Goal: Task Accomplishment & Management: Use online tool/utility

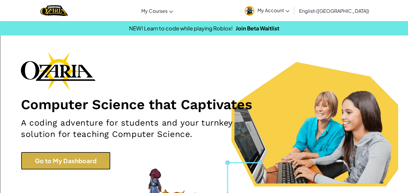
click at [77, 165] on link "Go to My Dashboard" at bounding box center [66, 161] width 90 height 18
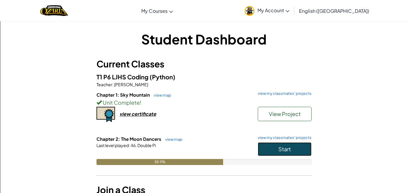
click at [292, 146] on button "Start" at bounding box center [285, 149] width 54 height 14
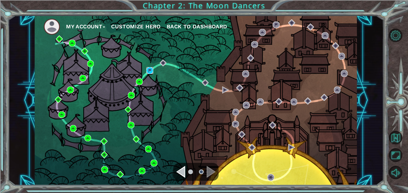
click at [150, 69] on img at bounding box center [149, 70] width 7 height 7
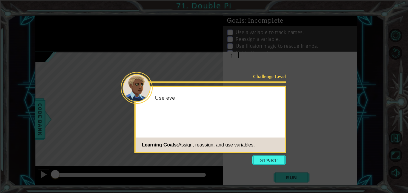
click at [276, 166] on icon at bounding box center [204, 96] width 408 height 193
click at [272, 159] on button "Start" at bounding box center [269, 160] width 34 height 10
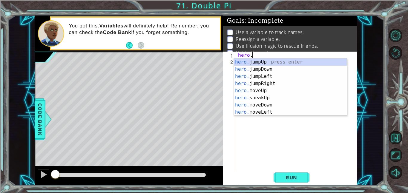
scroll to position [0, 1]
type textarea "hero.j"
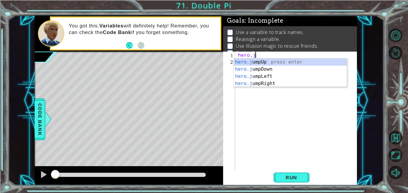
click at [270, 73] on div "hero.j umpUp press enter hero.j umpDown press enter hero.j umpLeft press enter …" at bounding box center [290, 79] width 113 height 43
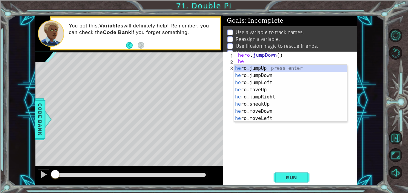
scroll to position [0, 0]
type textarea "h"
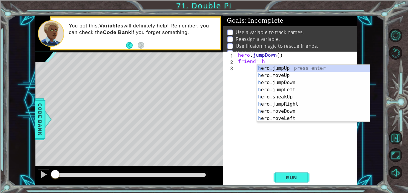
scroll to position [0, 1]
type textarea "friend= hero.f"
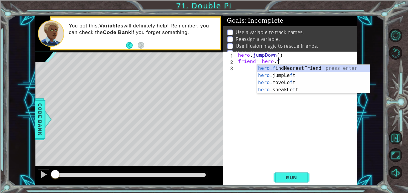
click at [327, 68] on div "hero.f indNearestFriend press enter hero. jumpLe f t press enter hero. moveLe f…" at bounding box center [313, 86] width 113 height 43
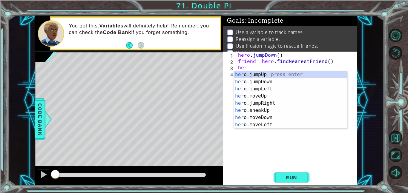
scroll to position [0, 0]
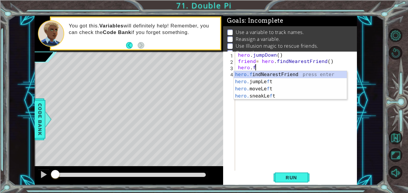
type textarea "hero.fi"
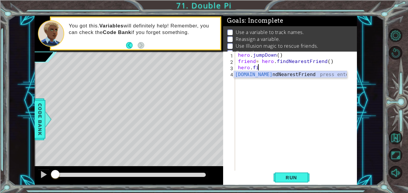
click at [311, 76] on div "hero.fi ndNearestFriend press enter" at bounding box center [290, 81] width 113 height 21
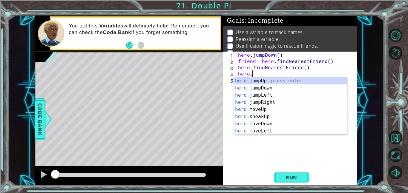
scroll to position [0, 1]
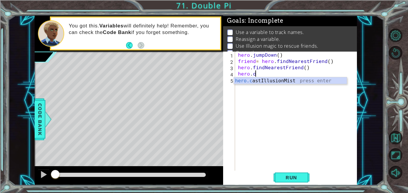
click at [309, 82] on div "hero.c astIllusionMist press enter" at bounding box center [290, 87] width 113 height 21
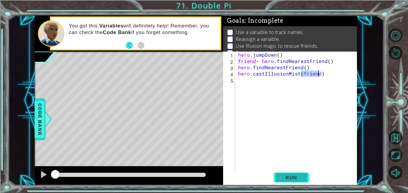
click at [295, 176] on span "Run" at bounding box center [291, 178] width 24 height 6
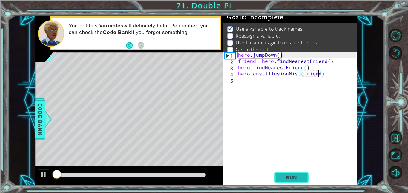
scroll to position [4, 0]
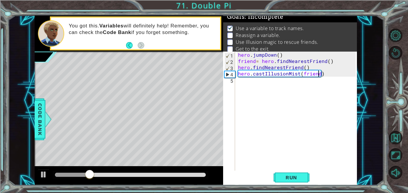
click at [289, 52] on div "hero . jumpDown ( ) friend = hero . findNearestFriend ( ) hero . findNearestFri…" at bounding box center [298, 118] width 122 height 132
click at [240, 52] on div "hero . jumpDown ( ) friend = hero . findNearestFriend ( ) hero . findNearestFri…" at bounding box center [298, 118] width 122 height 132
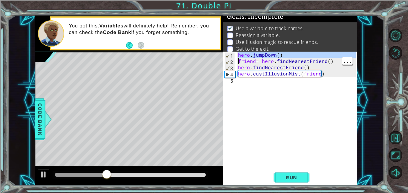
click at [237, 55] on div "hero . jumpDown ( ) friend = hero . findNearestFriend ( ) hero . findNearestFri…" at bounding box center [296, 111] width 119 height 119
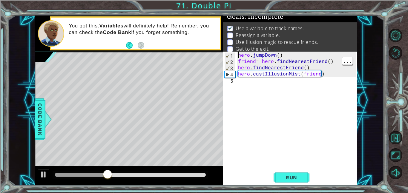
type textarea "hero.jumpDown()"
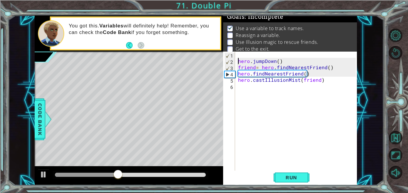
click at [242, 56] on div "hero . jumpDown ( ) friend = hero . findNearestFriend ( ) hero . findNearestFri…" at bounding box center [298, 118] width 122 height 132
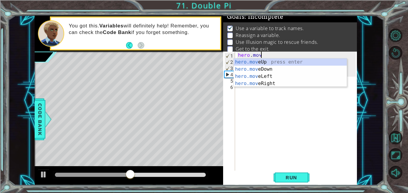
scroll to position [0, 1]
click at [275, 61] on div "hero.move Up press enter hero.move Down press enter hero.move Left press enter …" at bounding box center [290, 79] width 113 height 43
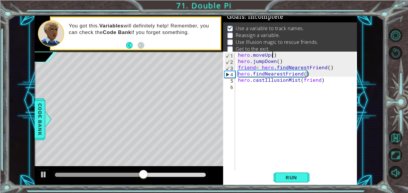
type textarea "hero.moveUp(2)"
click at [281, 58] on div "hero . moveUp ( 2 ) hero . jumpDown ( ) friend = hero . findNearestFriend ( ) h…" at bounding box center [298, 118] width 122 height 132
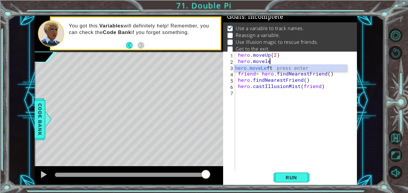
scroll to position [0, 2]
click at [304, 69] on div "hero.moveLeft press enter" at bounding box center [290, 75] width 113 height 21
type textarea "hero.moveLeft(2)"
click at [288, 64] on div "hero . moveUp ( 2 ) hero . moveLeft ( 2 ) hero . jumpDown ( ) friend = hero . f…" at bounding box center [298, 118] width 122 height 132
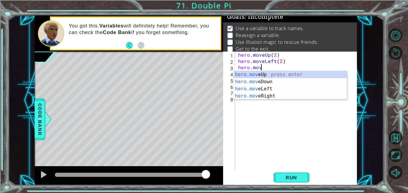
scroll to position [0, 1]
click at [270, 82] on div "hero.move Up press enter hero.move Down press enter hero.move Left press enter …" at bounding box center [290, 92] width 113 height 43
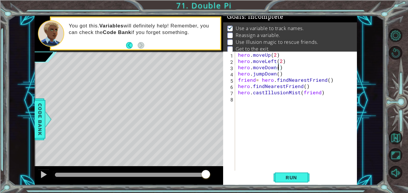
scroll to position [0, 2]
click at [295, 175] on span "Run" at bounding box center [291, 178] width 24 height 6
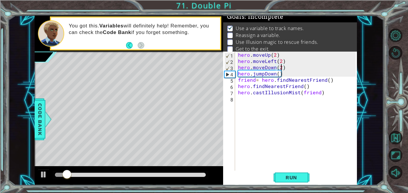
click at [272, 59] on div "hero . moveUp ( 2 ) hero . moveLeft ( 2 ) hero . moveDown ( 2 ) hero . jumpDown…" at bounding box center [298, 118] width 122 height 132
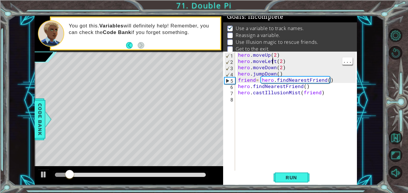
click at [275, 59] on div "hero . moveUp ( 2 ) hero . moveLeft ( 2 ) hero . moveDown ( 2 ) hero . jumpDown…" at bounding box center [298, 118] width 122 height 132
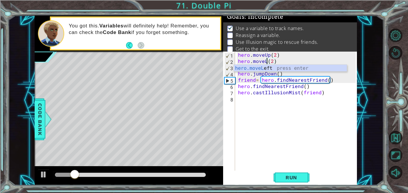
scroll to position [0, 2]
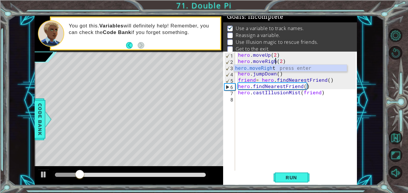
type textarea "hero.moveRight(2)"
click at [288, 163] on div "hero . moveUp ( 2 ) hero . moveRight ( 2 ) hero . moveDown ( 2 ) hero . jumpDow…" at bounding box center [298, 118] width 122 height 132
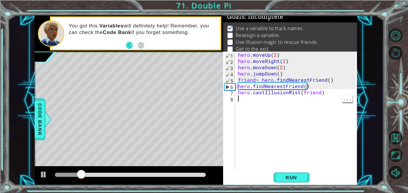
scroll to position [0, 0]
click at [290, 180] on span "Run" at bounding box center [291, 178] width 24 height 6
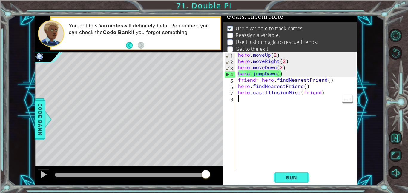
click at [287, 65] on div "hero . moveUp ( 2 ) hero . moveRight ( 2 ) hero . moveDown ( 2 ) hero . jumpDow…" at bounding box center [298, 118] width 122 height 132
type textarea "hero.moveDown(2)"
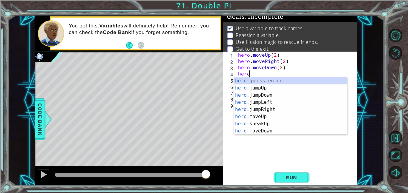
scroll to position [0, 1]
click at [279, 84] on div "hero.m oveUp press enter hero.m oveDown press enter hero.m oveLeft press enter …" at bounding box center [290, 113] width 113 height 72
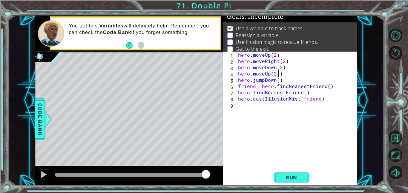
scroll to position [0, 2]
click at [286, 72] on div "hero . moveUp ( 2 ) hero . moveRight ( 2 ) hero . moveDown ( 2 ) hero . moveUp …" at bounding box center [298, 118] width 122 height 132
type textarea "hero.moveUp(2)"
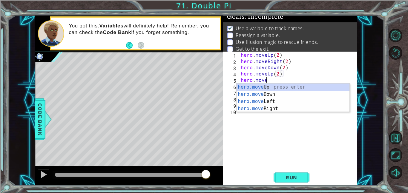
scroll to position [0, 1]
click at [273, 101] on div "hero.move Up press enter hero.move Down press enter hero.move Left press enter …" at bounding box center [292, 105] width 113 height 43
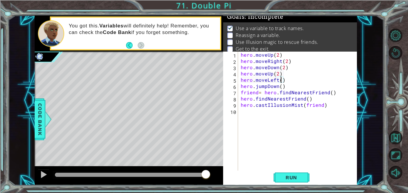
scroll to position [0, 2]
click at [292, 84] on div "hero . moveUp ( 2 ) hero . moveRight ( 2 ) hero . moveDown ( 2 ) hero . moveUp …" at bounding box center [298, 118] width 119 height 132
click at [286, 79] on div "hero . moveUp ( 2 ) hero . moveRight ( 2 ) hero . moveDown ( 2 ) hero . moveUp …" at bounding box center [298, 118] width 119 height 132
type textarea "hero.moveLeft(2)"
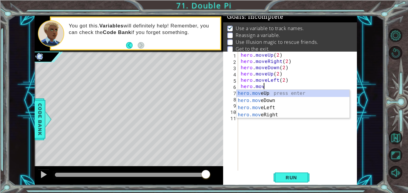
scroll to position [0, 1]
click at [274, 100] on div "hero.move Up press enter hero.move Down press enter hero.move Left press enter …" at bounding box center [292, 111] width 113 height 43
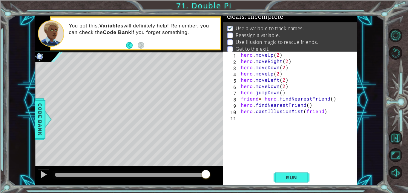
scroll to position [0, 2]
type textarea "hero.moveDown(2)"
click at [296, 177] on span "Run" at bounding box center [291, 178] width 24 height 6
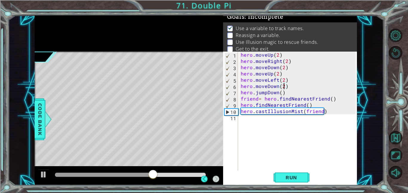
click at [242, 119] on div "hero . moveUp ( 2 ) hero . moveRight ( 2 ) hero . moveDown ( 2 ) hero . moveUp …" at bounding box center [298, 118] width 119 height 132
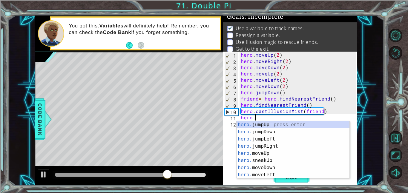
scroll to position [0, 1]
type textarea "hero.j"
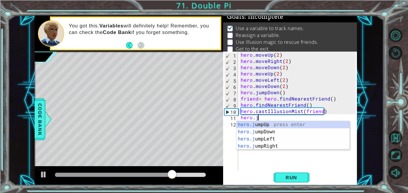
click at [273, 124] on div "hero.j umpUp press enter hero.j umpDown press enter hero.j umpLeft press enter …" at bounding box center [292, 142] width 113 height 43
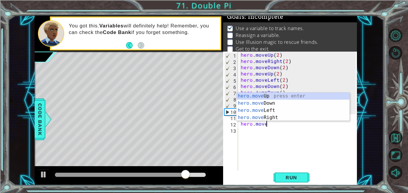
scroll to position [0, 1]
click at [273, 96] on div "hero.move Up press enter hero.move Down press enter hero.move Left press enter …" at bounding box center [292, 114] width 113 height 43
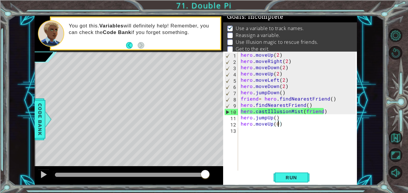
scroll to position [0, 2]
type textarea "hero.moveUp(2)"
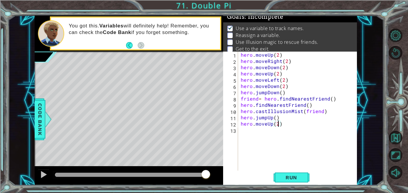
click at [294, 126] on div "hero . moveUp ( 2 ) hero . moveRight ( 2 ) hero . moveDown ( 2 ) hero . moveUp …" at bounding box center [298, 118] width 119 height 132
click at [246, 126] on div "hero . moveUp ( 2 ) hero . moveRight ( 2 ) hero . moveDown ( 2 ) hero . moveUp …" at bounding box center [298, 118] width 119 height 132
click at [241, 130] on div "hero . moveUp ( 2 ) hero . moveRight ( 2 ) hero . moveDown ( 2 ) hero . moveUp …" at bounding box center [298, 118] width 119 height 132
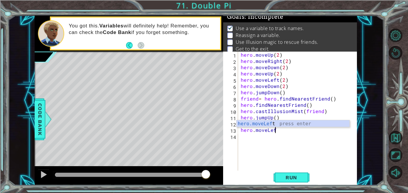
scroll to position [0, 2]
click at [297, 126] on div "hero.moveLeft press enter" at bounding box center [292, 130] width 113 height 21
type textarea "hero.moveLeft(2))"
click at [299, 134] on div "hero . moveUp ( 2 ) hero . moveRight ( 2 ) hero . moveDown ( 2 ) hero . moveUp …" at bounding box center [298, 118] width 119 height 132
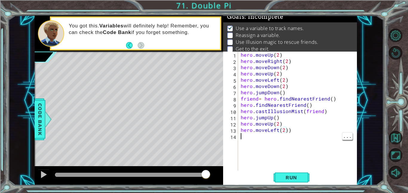
scroll to position [0, 0]
click at [295, 130] on div "hero . moveUp ( 2 ) hero . moveRight ( 2 ) hero . moveDown ( 2 ) hero . moveUp …" at bounding box center [298, 118] width 119 height 132
type textarea "hero.moveLeft(2)"
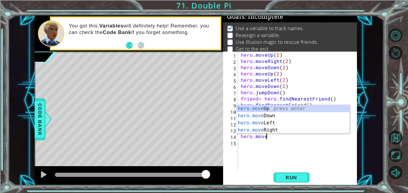
scroll to position [0, 1]
click at [282, 111] on div "hero.move Up press enter hero.move Down press enter hero.move Left press enter …" at bounding box center [292, 126] width 113 height 43
type textarea "hero.moveUp(1)"
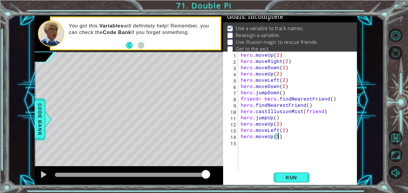
click at [284, 139] on div "hero . moveUp ( 2 ) hero . moveRight ( 2 ) hero . moveDown ( 2 ) hero . moveUp …" at bounding box center [298, 118] width 119 height 132
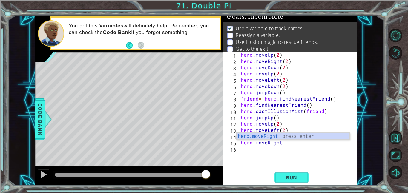
scroll to position [0, 2]
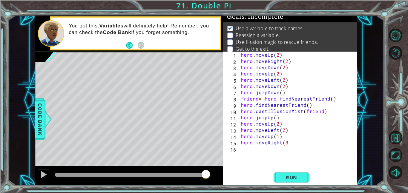
type textarea "hero.moveRight(3)"
click at [303, 143] on div "hero . moveUp ( 2 ) hero . moveRight ( 2 ) hero . moveDown ( 2 ) hero . moveUp …" at bounding box center [298, 118] width 119 height 132
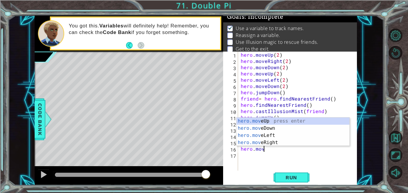
scroll to position [0, 1]
click at [274, 131] on div "hero.move Up press enter hero.move Down press enter hero.move Left press enter …" at bounding box center [292, 139] width 113 height 43
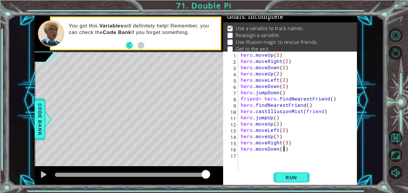
scroll to position [0, 3]
click at [292, 151] on div "hero . moveUp ( 2 ) hero . moveRight ( 2 ) hero . moveDown ( 2 ) hero . moveUp …" at bounding box center [298, 118] width 119 height 132
type textarea "hero.moveDown(3)"
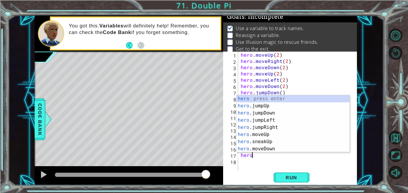
scroll to position [0, 1]
type textarea "hero.f"
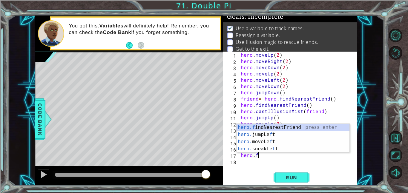
click at [301, 130] on div "hero.f indNearestFriend press enter hero. jumpLe f t press enter hero. moveLe f…" at bounding box center [292, 145] width 113 height 43
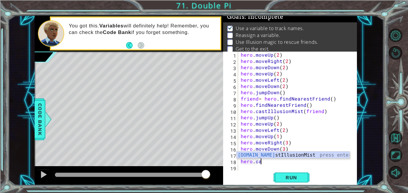
scroll to position [0, 1]
click at [318, 157] on div "hero.ca stIllusionMist press enter" at bounding box center [292, 162] width 113 height 21
type textarea "hero.castIllusionMist(friend)"
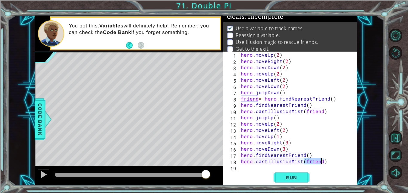
click at [267, 167] on div "hero . moveUp ( 2 ) hero . moveRight ( 2 ) hero . moveDown ( 2 ) hero . moveUp …" at bounding box center [298, 118] width 119 height 132
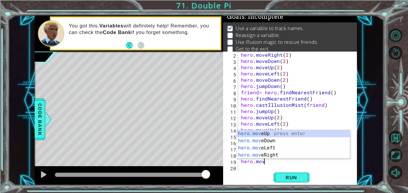
scroll to position [0, 1]
click at [277, 153] on div "hero.move Up press enter hero.move Down press enter hero.move Left press enter …" at bounding box center [293, 151] width 113 height 43
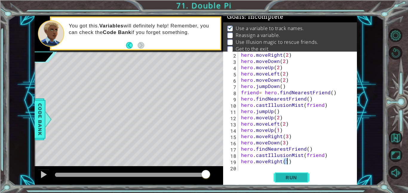
click at [301, 179] on span "Run" at bounding box center [291, 178] width 24 height 6
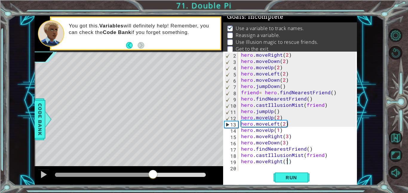
drag, startPoint x: 82, startPoint y: 175, endPoint x: 153, endPoint y: 178, distance: 70.8
click at [153, 178] on div at bounding box center [152, 175] width 11 height 11
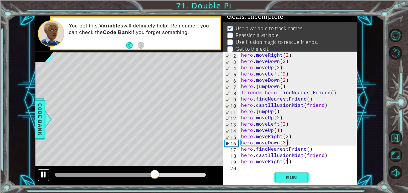
click at [41, 175] on div at bounding box center [44, 175] width 8 height 8
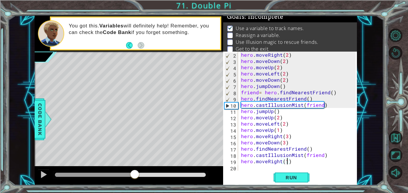
drag, startPoint x: 158, startPoint y: 173, endPoint x: 136, endPoint y: 170, distance: 22.1
click at [136, 170] on div at bounding box center [134, 175] width 11 height 11
click at [42, 178] on div at bounding box center [44, 175] width 8 height 8
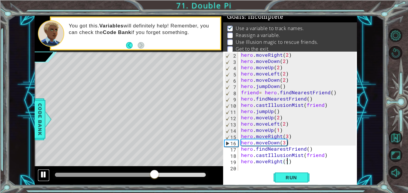
click at [43, 178] on div at bounding box center [44, 175] width 8 height 8
click at [293, 183] on button "Run" at bounding box center [291, 177] width 36 height 13
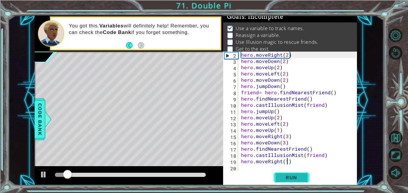
click at [301, 180] on span "Run" at bounding box center [291, 178] width 24 height 6
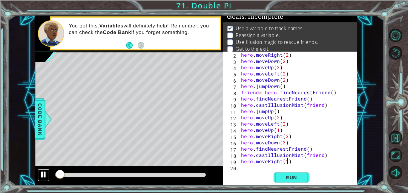
click at [43, 178] on div at bounding box center [44, 175] width 8 height 8
click at [45, 178] on div at bounding box center [44, 175] width 8 height 8
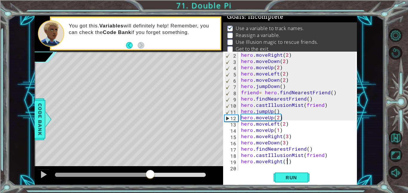
drag, startPoint x: 73, startPoint y: 175, endPoint x: 150, endPoint y: 173, distance: 77.6
click at [150, 173] on div at bounding box center [150, 175] width 11 height 11
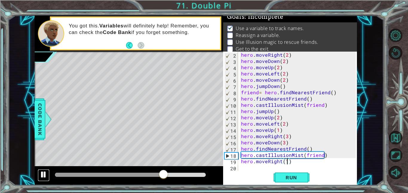
click at [44, 176] on div at bounding box center [44, 175] width 8 height 8
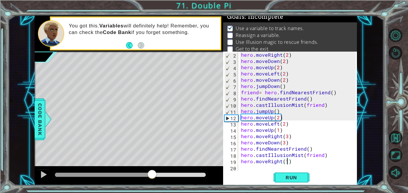
drag, startPoint x: 163, startPoint y: 175, endPoint x: 152, endPoint y: 172, distance: 11.5
click at [152, 172] on div at bounding box center [152, 175] width 11 height 11
click at [277, 119] on div "hero . moveRight ( 2 ) hero . moveDown ( 2 ) hero . moveUp ( 2 ) hero . moveLef…" at bounding box center [299, 118] width 119 height 132
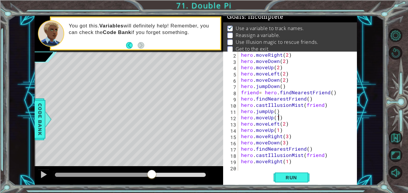
scroll to position [0, 2]
click at [298, 173] on button "Run" at bounding box center [291, 177] width 36 height 13
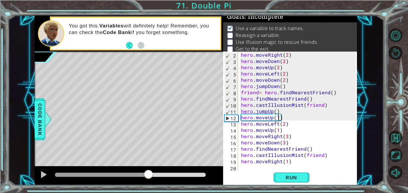
drag, startPoint x: 72, startPoint y: 176, endPoint x: 149, endPoint y: 175, distance: 77.0
click at [149, 175] on div at bounding box center [148, 175] width 11 height 11
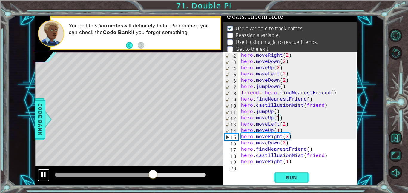
click at [43, 173] on div at bounding box center [44, 175] width 8 height 8
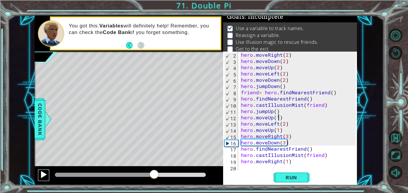
click at [42, 177] on div at bounding box center [44, 175] width 8 height 8
click at [41, 181] on button at bounding box center [44, 175] width 12 height 12
click at [43, 177] on div at bounding box center [44, 175] width 8 height 8
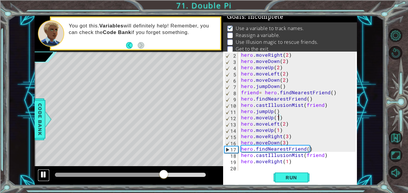
click at [44, 177] on div at bounding box center [44, 175] width 8 height 8
click at [41, 176] on div at bounding box center [44, 175] width 8 height 8
click at [43, 178] on div at bounding box center [44, 175] width 8 height 8
click at [44, 178] on div at bounding box center [44, 175] width 8 height 8
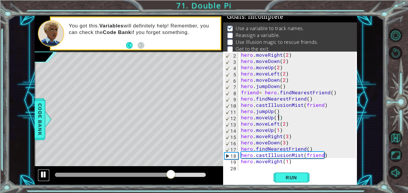
click at [43, 176] on div at bounding box center [44, 175] width 8 height 8
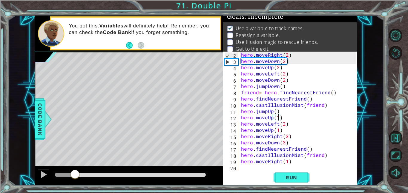
click at [75, 164] on div "methods hero use(thing) moveUp(steps) moveDown(steps) moveLeft(steps) moveRight…" at bounding box center [196, 101] width 322 height 170
click at [42, 174] on div at bounding box center [44, 175] width 8 height 8
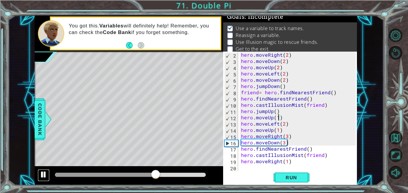
click at [44, 177] on div at bounding box center [44, 175] width 8 height 8
click at [277, 115] on div "hero . moveRight ( 2 ) hero . moveDown ( 2 ) hero . moveUp ( 2 ) hero . moveLef…" at bounding box center [299, 118] width 119 height 132
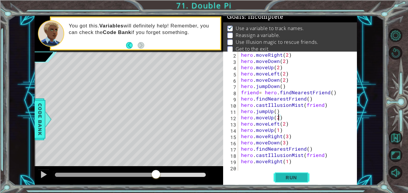
click at [292, 178] on span "Run" at bounding box center [291, 178] width 24 height 6
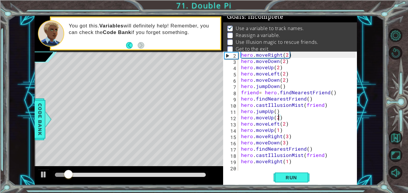
click at [276, 123] on div "hero . moveRight ( 2 ) hero . moveDown ( 2 ) hero . moveUp ( 2 ) hero . moveLef…" at bounding box center [299, 118] width 119 height 132
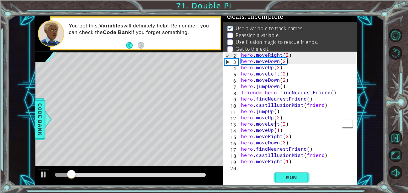
click at [278, 123] on div "hero . moveRight ( 2 ) hero . moveDown ( 2 ) hero . moveUp ( 2 ) hero . moveLef…" at bounding box center [299, 118] width 119 height 132
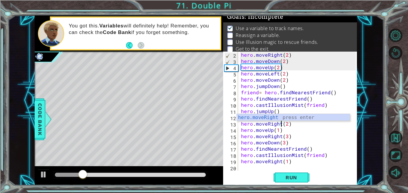
scroll to position [0, 2]
click at [294, 180] on span "Run" at bounding box center [291, 178] width 24 height 6
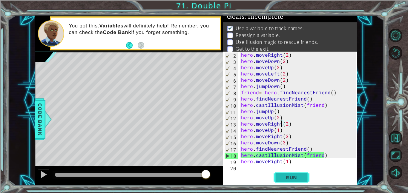
click at [302, 182] on button "Run" at bounding box center [291, 177] width 36 height 13
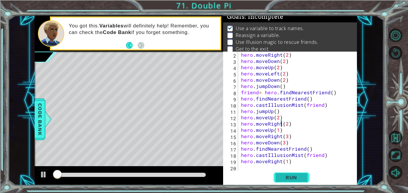
click at [303, 178] on button "Run" at bounding box center [291, 177] width 36 height 13
click at [311, 152] on div "hero . moveRight ( 2 ) hero . moveDown ( 2 ) hero . moveUp ( 2 ) hero . moveLef…" at bounding box center [299, 118] width 119 height 132
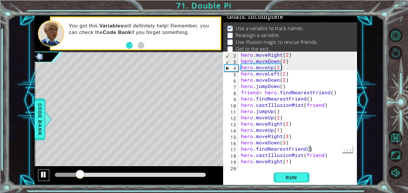
click at [44, 177] on div at bounding box center [44, 175] width 8 height 8
click at [291, 140] on div "hero . moveRight ( 2 ) hero . moveDown ( 2 ) hero . moveUp ( 2 ) hero . moveLef…" at bounding box center [299, 118] width 119 height 132
type textarea "hero.moveDown(3)"
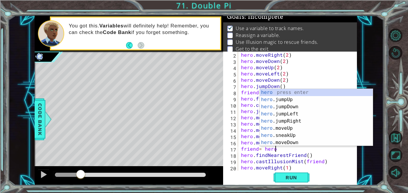
scroll to position [0, 2]
type textarea "friend= hero.f"
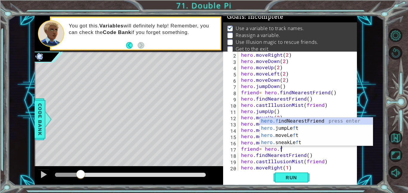
click at [325, 120] on div "hero.f indNearestFriend press enter hero. jumpLe f t press enter hero. moveLe f…" at bounding box center [316, 139] width 113 height 43
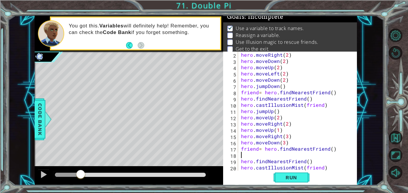
scroll to position [0, 0]
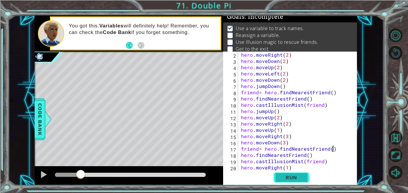
click at [297, 176] on span "Run" at bounding box center [291, 178] width 24 height 6
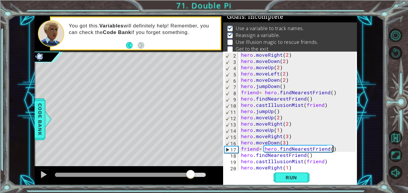
drag, startPoint x: 79, startPoint y: 174, endPoint x: 190, endPoint y: 172, distance: 111.6
click at [190, 172] on div at bounding box center [190, 175] width 11 height 11
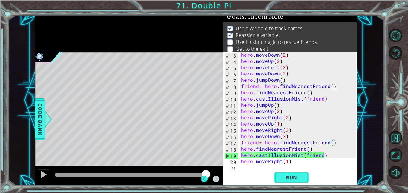
scroll to position [13, 0]
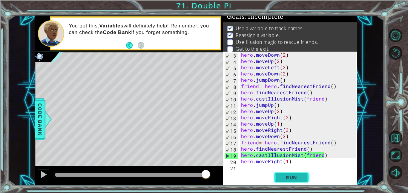
click at [298, 178] on span "Run" at bounding box center [291, 178] width 24 height 6
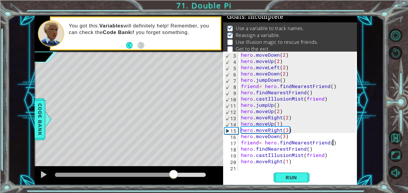
drag, startPoint x: 75, startPoint y: 172, endPoint x: 174, endPoint y: 173, distance: 99.1
click at [174, 173] on div at bounding box center [173, 175] width 11 height 11
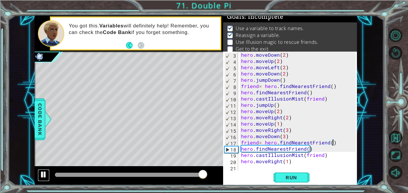
click at [42, 176] on div at bounding box center [44, 175] width 8 height 8
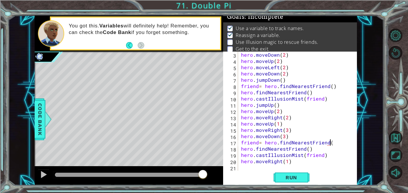
click at [308, 150] on div "hero . moveDown ( 2 ) hero . moveUp ( 2 ) hero . moveLeft ( 2 ) hero . moveDown…" at bounding box center [299, 118] width 119 height 132
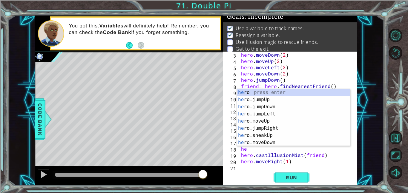
type textarea "h"
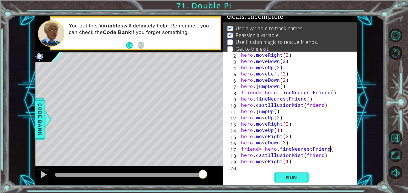
scroll to position [0, 5]
click at [302, 175] on span "Run" at bounding box center [291, 178] width 24 height 6
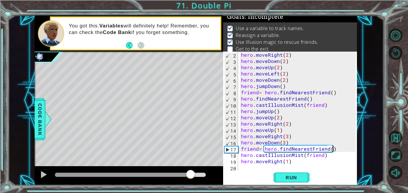
drag, startPoint x: 74, startPoint y: 171, endPoint x: 190, endPoint y: 180, distance: 117.0
click at [190, 180] on div at bounding box center [190, 175] width 11 height 11
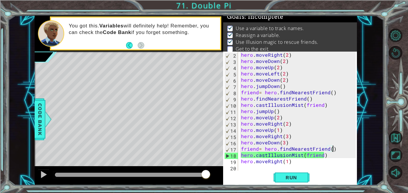
click at [313, 99] on div "hero . moveRight ( 2 ) hero . moveDown ( 2 ) hero . moveUp ( 2 ) hero . moveLef…" at bounding box center [299, 118] width 119 height 132
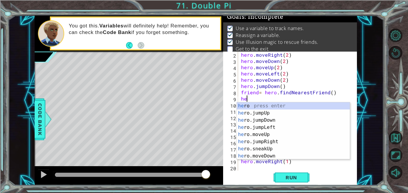
scroll to position [0, 0]
type textarea "h"
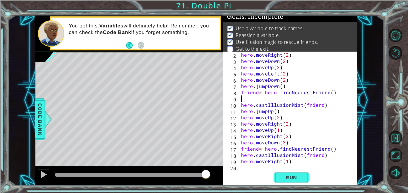
type textarea "friend= hero.findNearestFriend()"
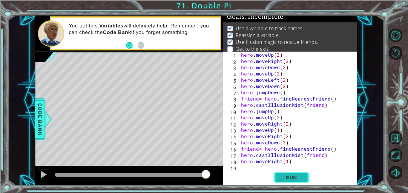
click at [300, 176] on span "Run" at bounding box center [291, 178] width 24 height 6
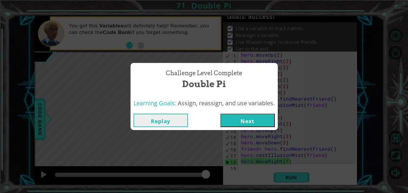
click at [258, 117] on button "Next" at bounding box center [247, 120] width 54 height 13
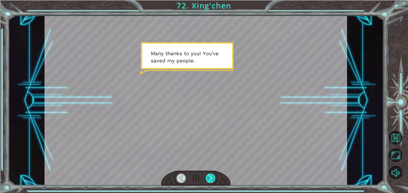
click at [215, 182] on div at bounding box center [211, 178] width 10 height 9
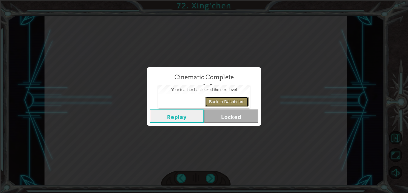
click at [214, 101] on button "Back to Dashboard" at bounding box center [226, 102] width 43 height 10
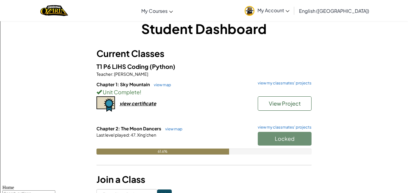
scroll to position [10, 0]
click at [272, 141] on div "Locked" at bounding box center [282, 140] width 60 height 17
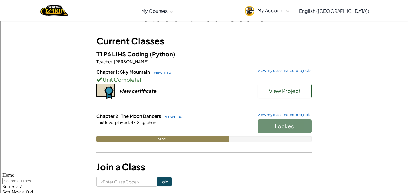
scroll to position [14, 0]
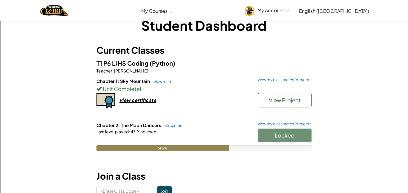
click at [291, 134] on div "Locked" at bounding box center [282, 137] width 60 height 17
click at [293, 124] on link "view my classmates' projects" at bounding box center [283, 124] width 57 height 4
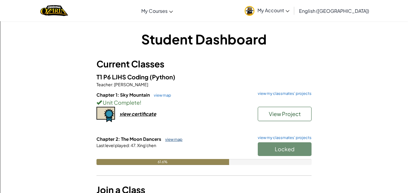
click at [172, 138] on link "view map" at bounding box center [172, 139] width 20 height 5
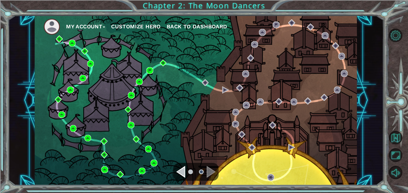
click at [54, 27] on img at bounding box center [52, 27] width 16 height 16
click at [82, 29] on button "My Account" at bounding box center [85, 26] width 39 height 9
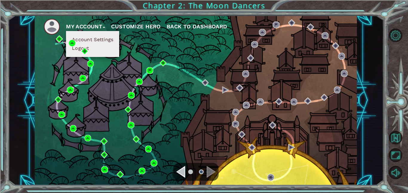
click at [136, 25] on button "Customize Hero" at bounding box center [136, 26] width 50 height 9
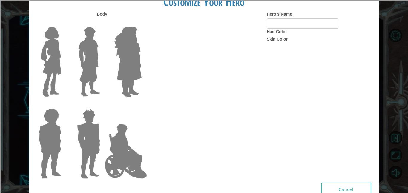
type input "ugly"
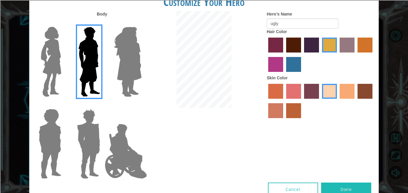
click at [117, 160] on img at bounding box center [125, 151] width 47 height 60
click at [141, 105] on input "Hero Jamie" at bounding box center [141, 105] width 0 height 0
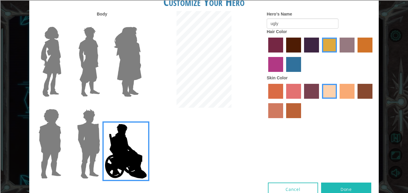
click at [353, 188] on button "Done" at bounding box center [346, 189] width 50 height 13
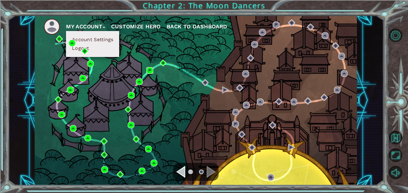
click at [151, 73] on img at bounding box center [149, 70] width 7 height 7
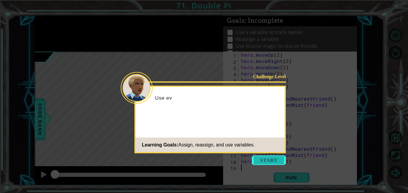
click at [270, 161] on button "Start" at bounding box center [269, 160] width 34 height 10
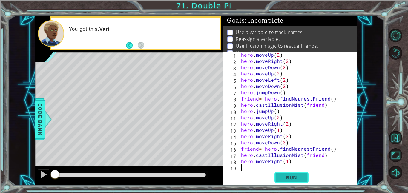
click at [295, 178] on span "Run" at bounding box center [291, 178] width 24 height 6
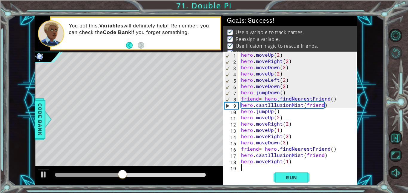
click at [395, 53] on button "Restart Level" at bounding box center [395, 52] width 13 height 13
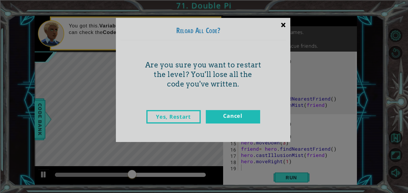
click at [281, 26] on div "×" at bounding box center [283, 24] width 14 height 17
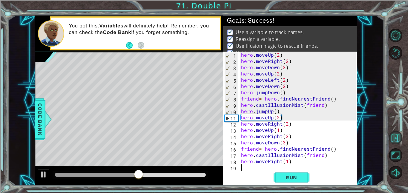
click at [392, 137] on button "Back to Map" at bounding box center [395, 137] width 13 height 13
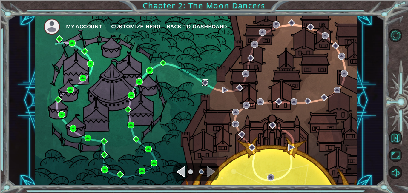
click at [206, 83] on img at bounding box center [205, 82] width 7 height 7
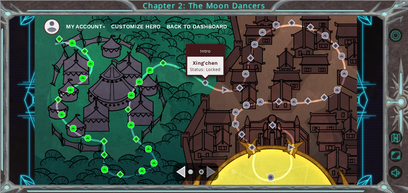
click at [128, 27] on button "Customize Hero" at bounding box center [136, 26] width 50 height 9
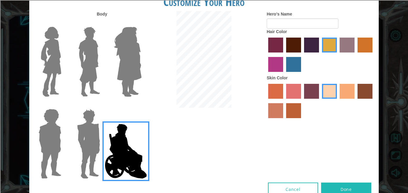
type input "ugly"
click at [86, 81] on img at bounding box center [89, 61] width 27 height 75
click at [102, 23] on input "Hero Lars" at bounding box center [102, 23] width 0 height 0
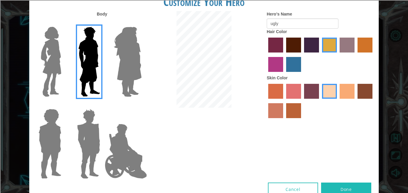
click at [85, 138] on img at bounding box center [89, 144] width 28 height 75
click at [102, 105] on input "Hero Garnet" at bounding box center [102, 105] width 0 height 0
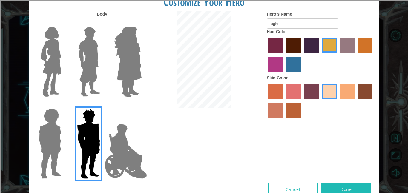
click at [56, 144] on img at bounding box center [49, 144] width 27 height 75
click at [64, 105] on input "Hero Steven" at bounding box center [64, 105] width 0 height 0
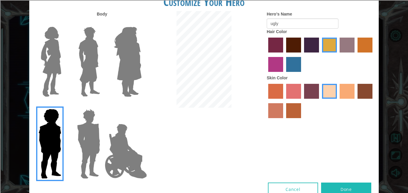
click at [91, 142] on img at bounding box center [89, 144] width 28 height 75
click at [102, 105] on input "Hero Garnet" at bounding box center [102, 105] width 0 height 0
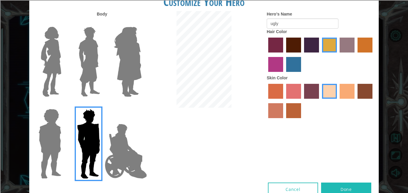
click at [51, 72] on img at bounding box center [50, 61] width 25 height 75
click at [64, 23] on input "Hero Connie" at bounding box center [64, 23] width 0 height 0
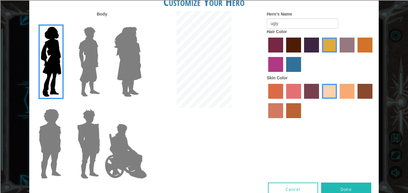
click at [129, 67] on img at bounding box center [127, 61] width 33 height 75
click at [141, 23] on input "Hero Amethyst" at bounding box center [141, 23] width 0 height 0
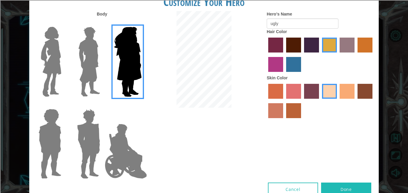
click at [91, 60] on img at bounding box center [89, 61] width 27 height 75
click at [102, 23] on input "Hero Lars" at bounding box center [102, 23] width 0 height 0
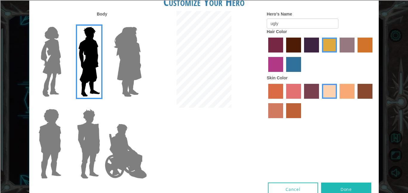
click at [355, 190] on button "Done" at bounding box center [346, 189] width 50 height 13
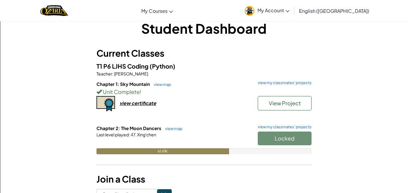
scroll to position [11, 0]
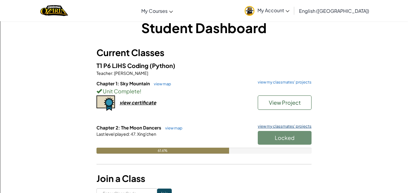
click at [304, 128] on link "view my classmates' projects" at bounding box center [283, 126] width 57 height 4
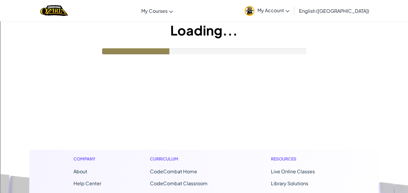
scroll to position [11, 0]
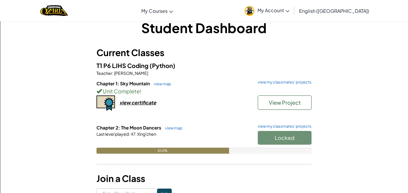
click at [301, 138] on div "Locked" at bounding box center [282, 139] width 60 height 17
click at [295, 140] on div "Locked" at bounding box center [282, 139] width 60 height 17
click at [295, 138] on div "Locked" at bounding box center [282, 139] width 60 height 17
click at [295, 139] on div "Locked" at bounding box center [282, 139] width 60 height 17
click at [295, 137] on div "Locked" at bounding box center [282, 139] width 60 height 17
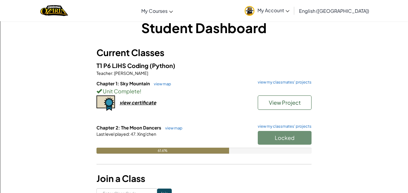
click at [296, 137] on div "Locked" at bounding box center [282, 139] width 60 height 17
